Goal: Task Accomplishment & Management: Manage account settings

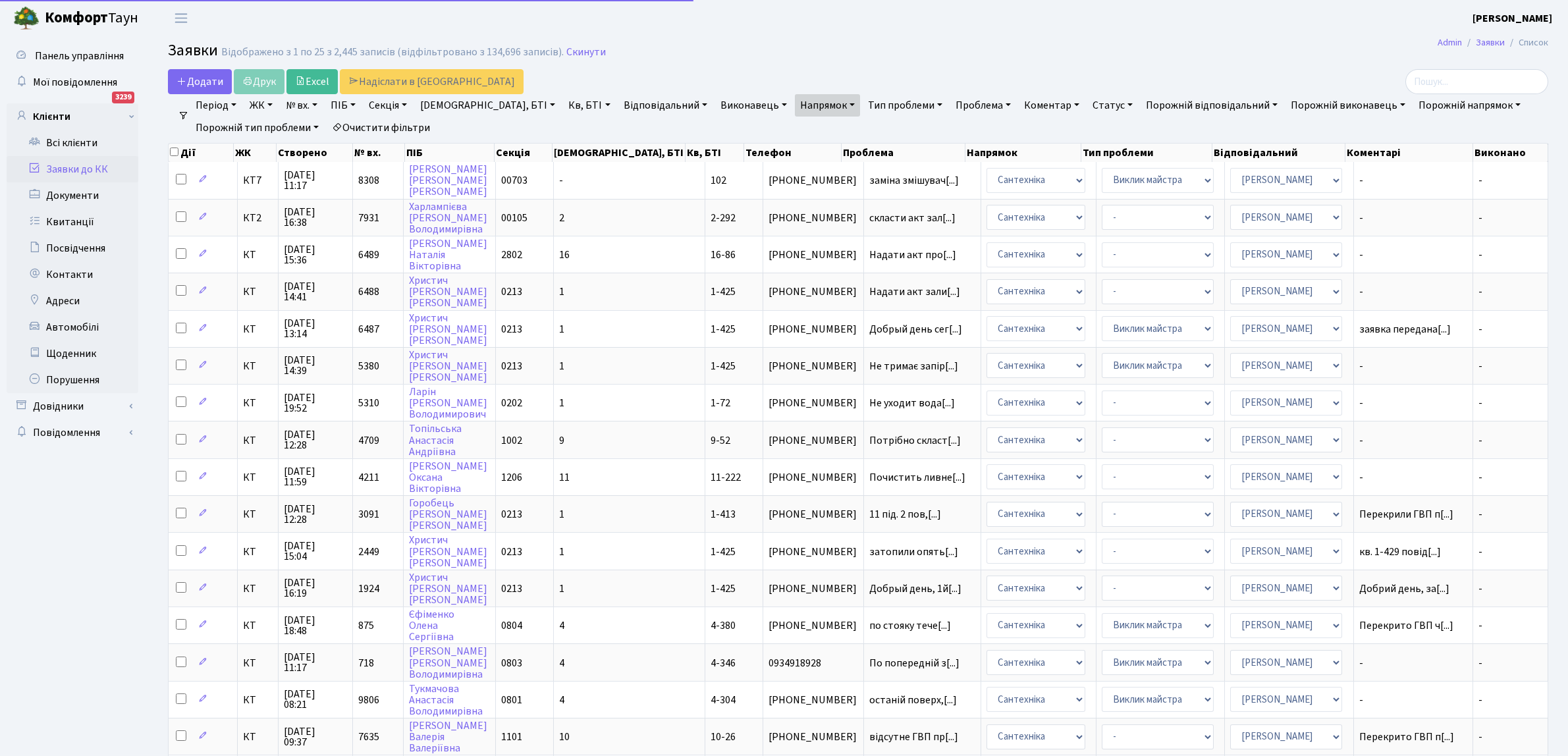
select select "25"
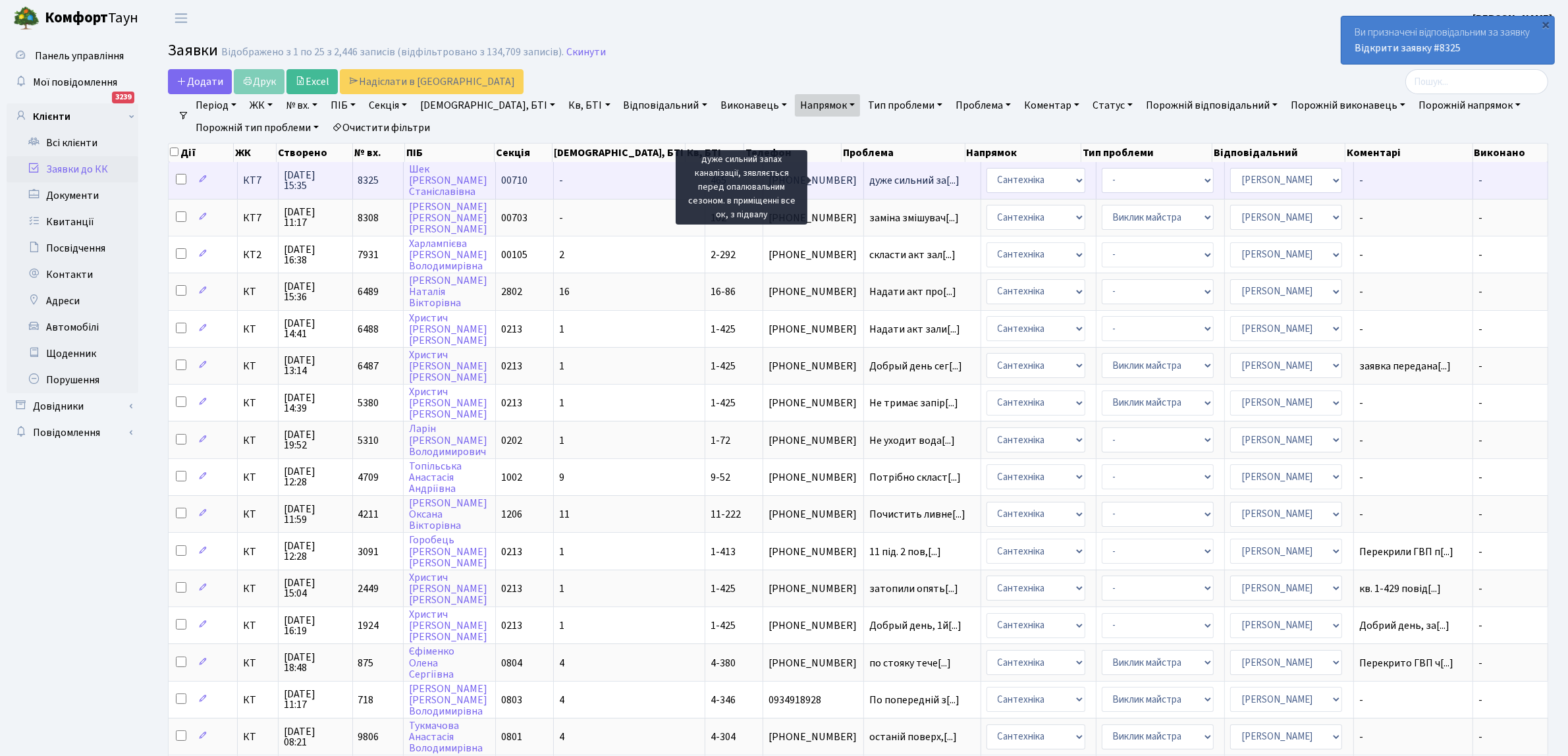
click at [869, 180] on span "дуже сильний за[...]" at bounding box center [914, 180] width 90 height 14
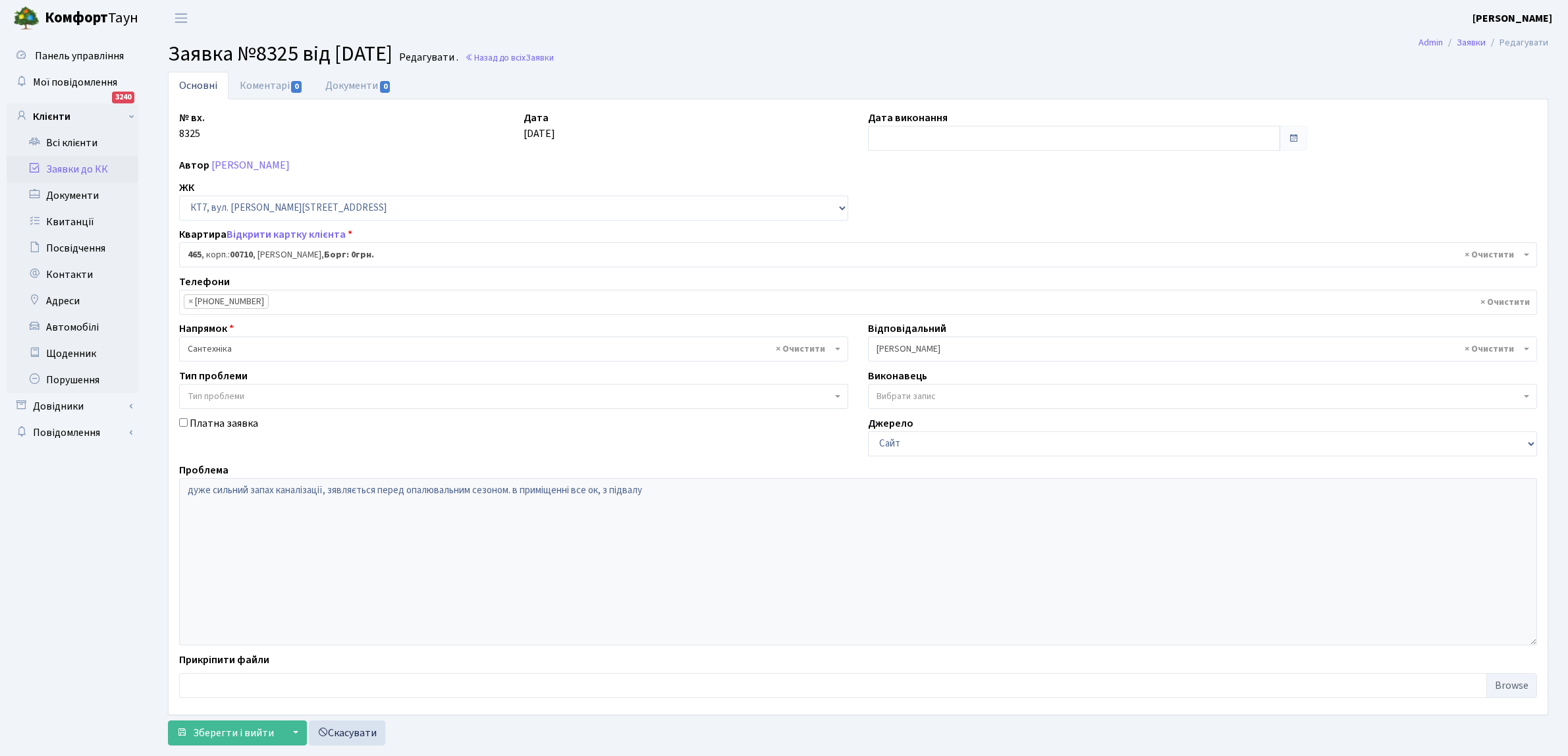
select select "18913"
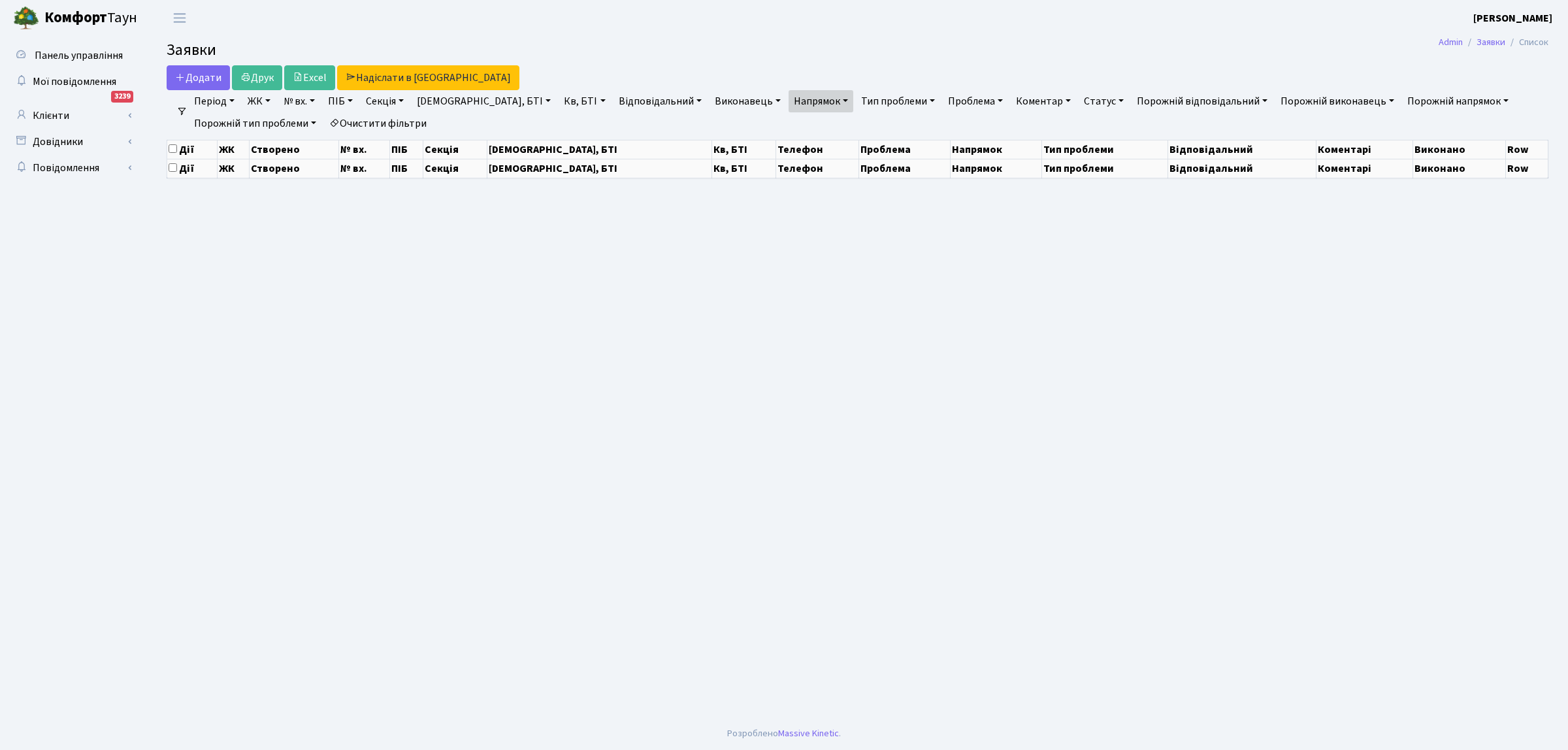
select select "25"
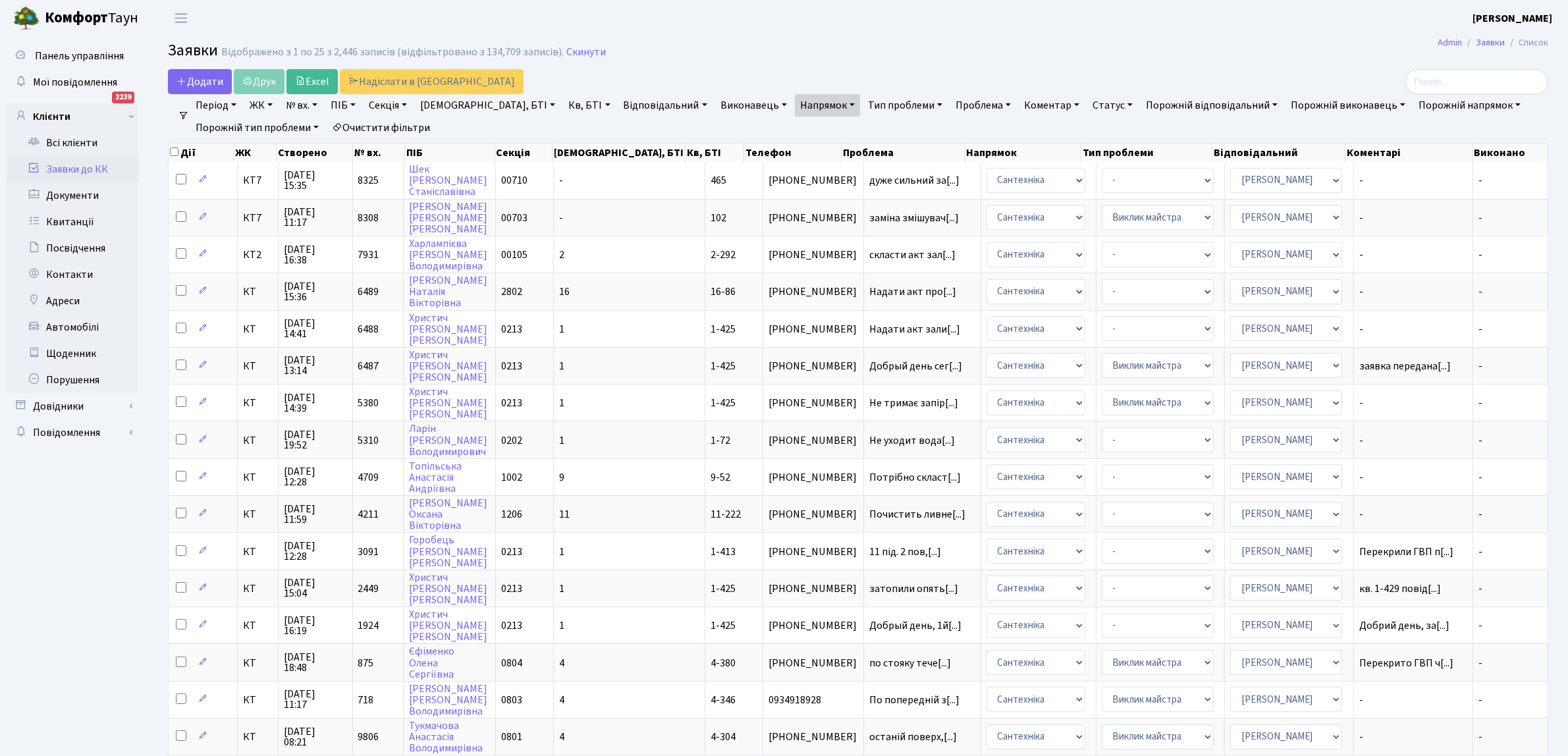
drag, startPoint x: 178, startPoint y: 178, endPoint x: 226, endPoint y: 133, distance: 65.8
click at [179, 177] on input "checkbox" at bounding box center [181, 179] width 10 height 10
checkbox input "true"
click at [258, 80] on link "Друк" at bounding box center [260, 82] width 51 height 25
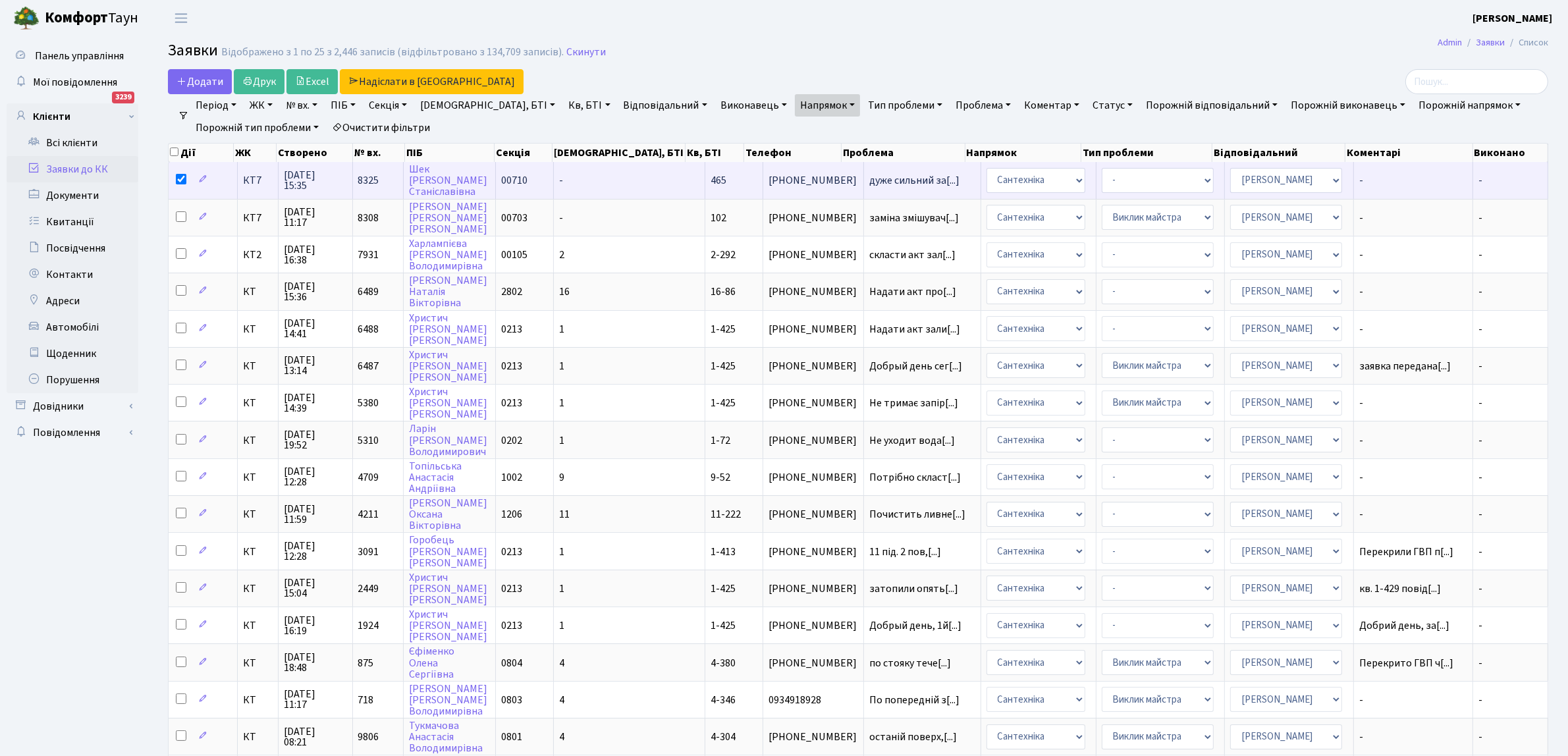
click at [768, 179] on span "[PHONE_NUMBER]" at bounding box center [813, 180] width 89 height 10
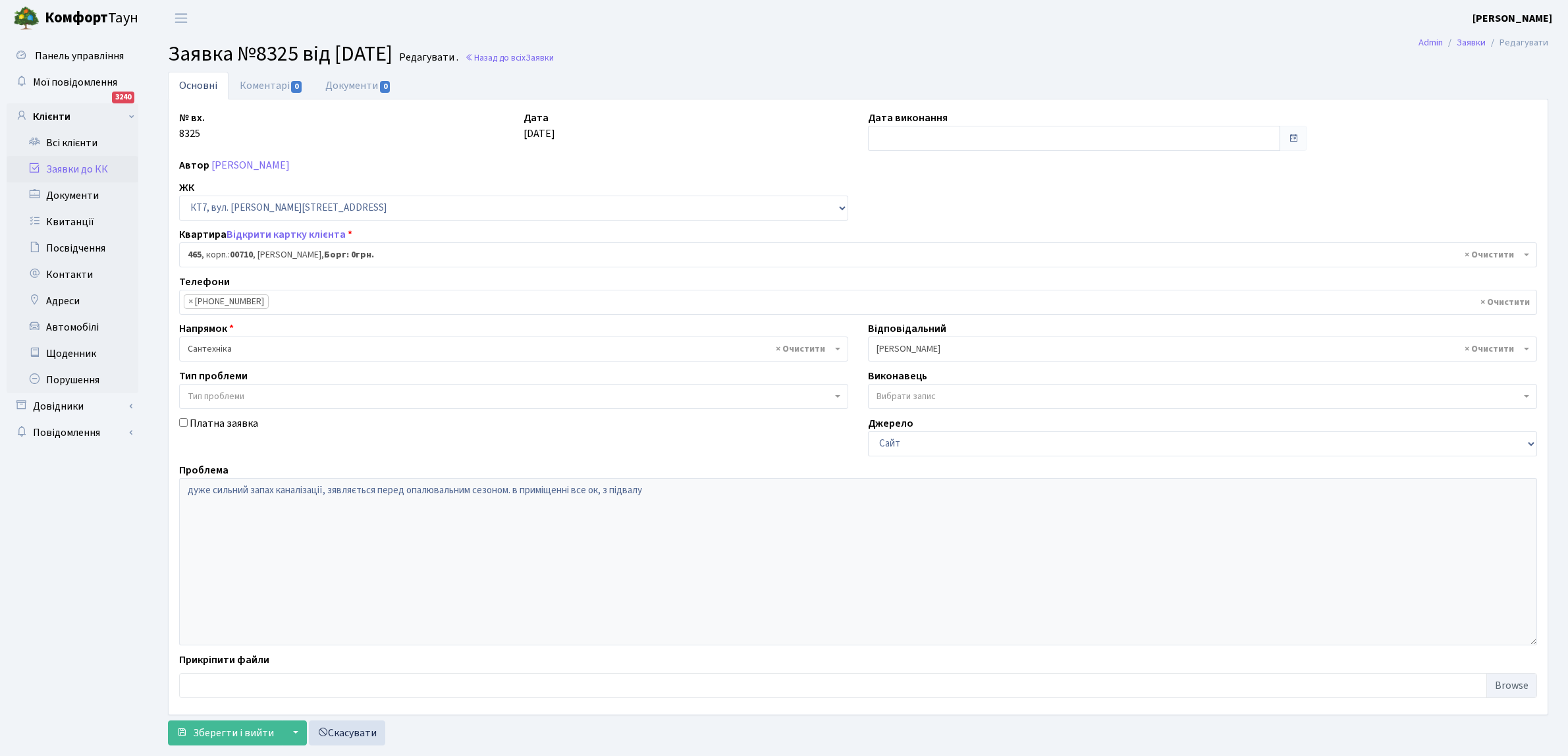
select select "18913"
